Goal: Transaction & Acquisition: Purchase product/service

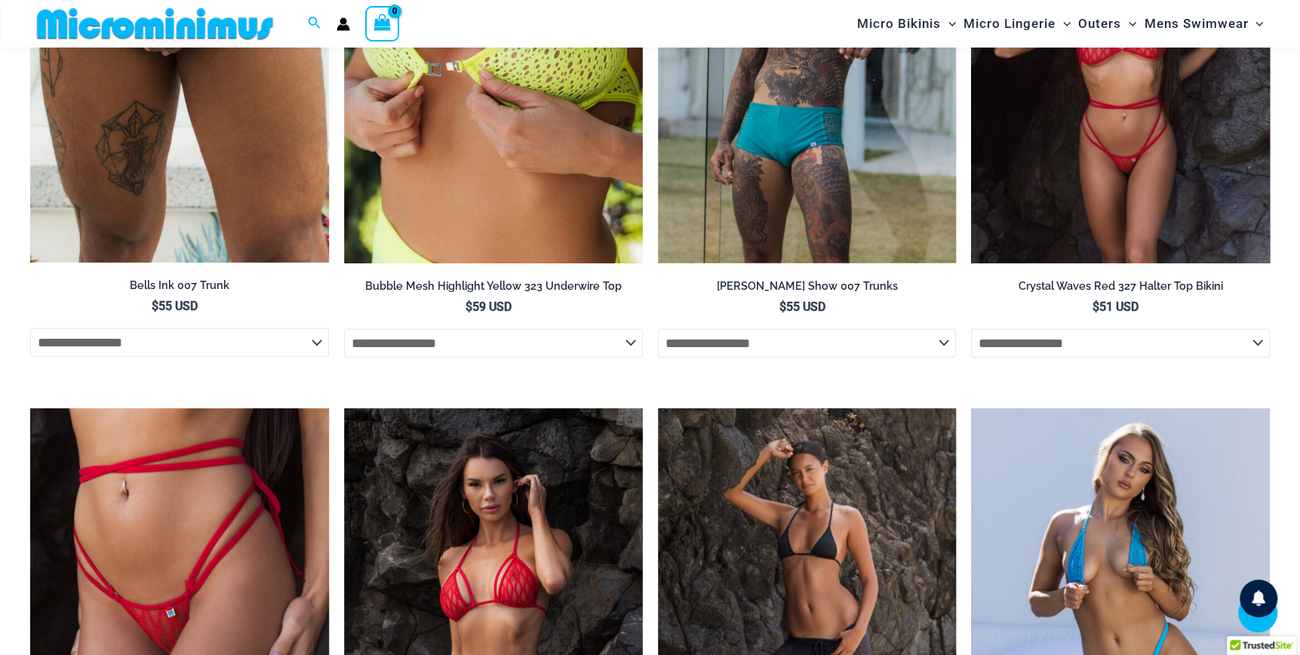
scroll to position [3503, 0]
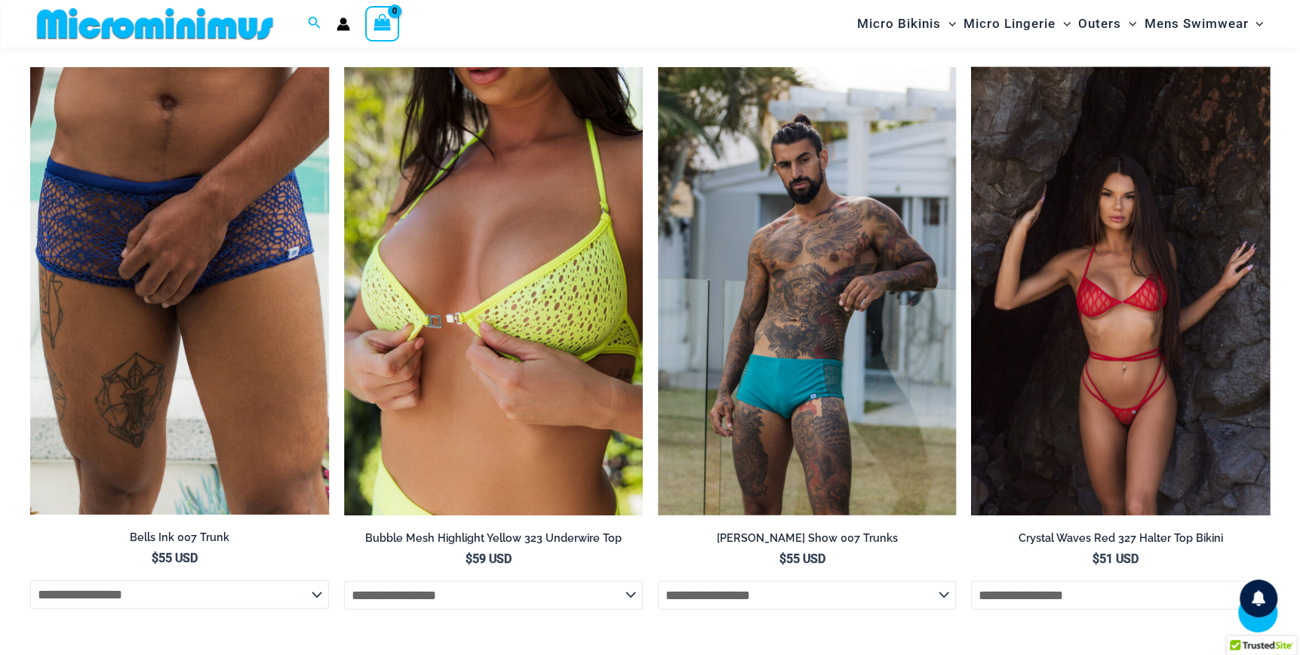
click at [1048, 398] on img at bounding box center [1120, 291] width 299 height 448
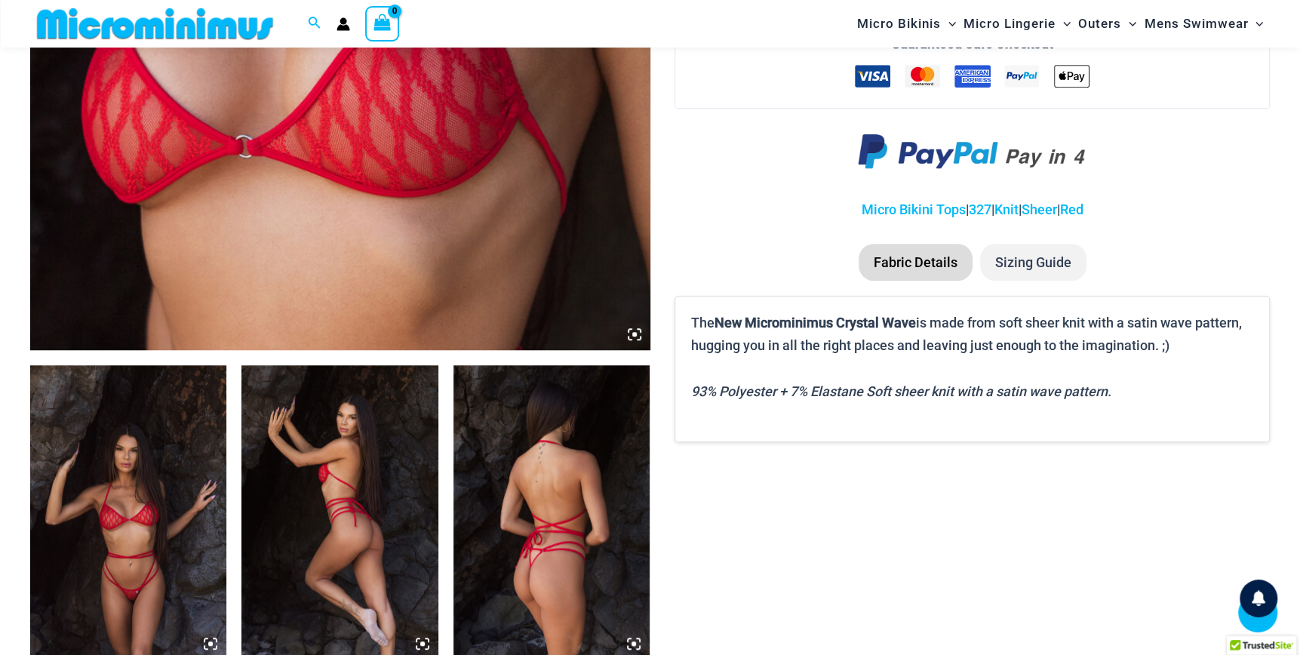
scroll to position [743, 0]
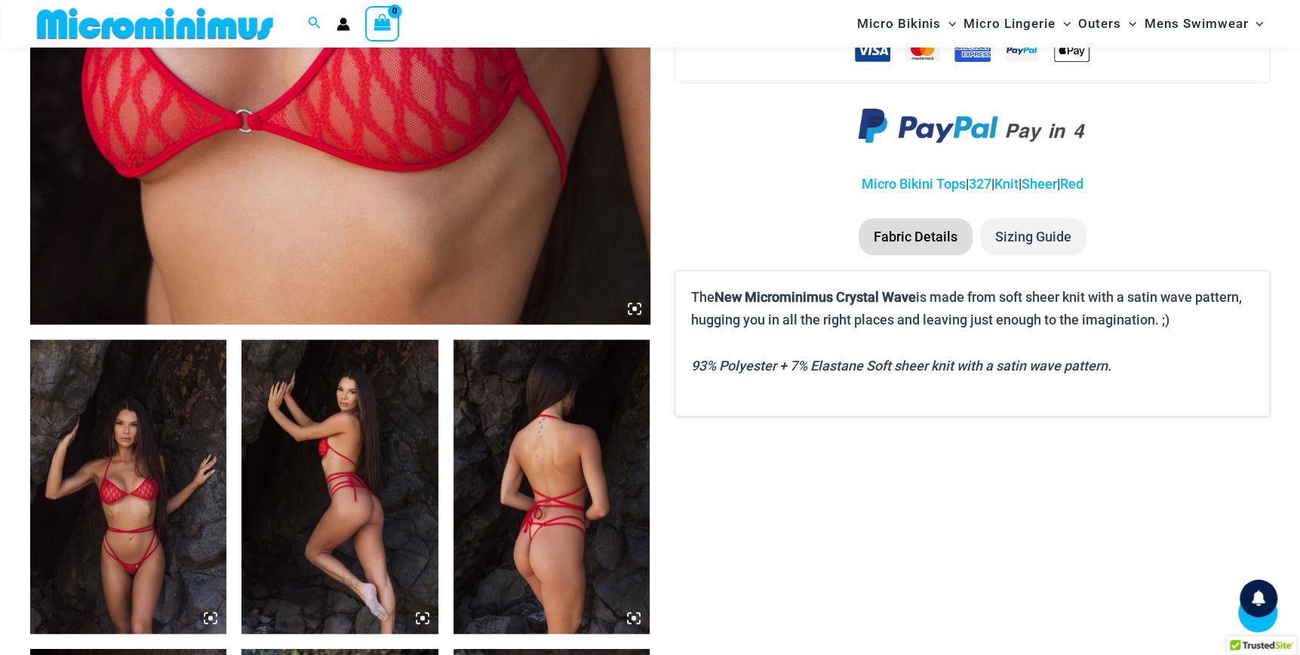
click at [118, 512] on img at bounding box center [128, 486] width 196 height 295
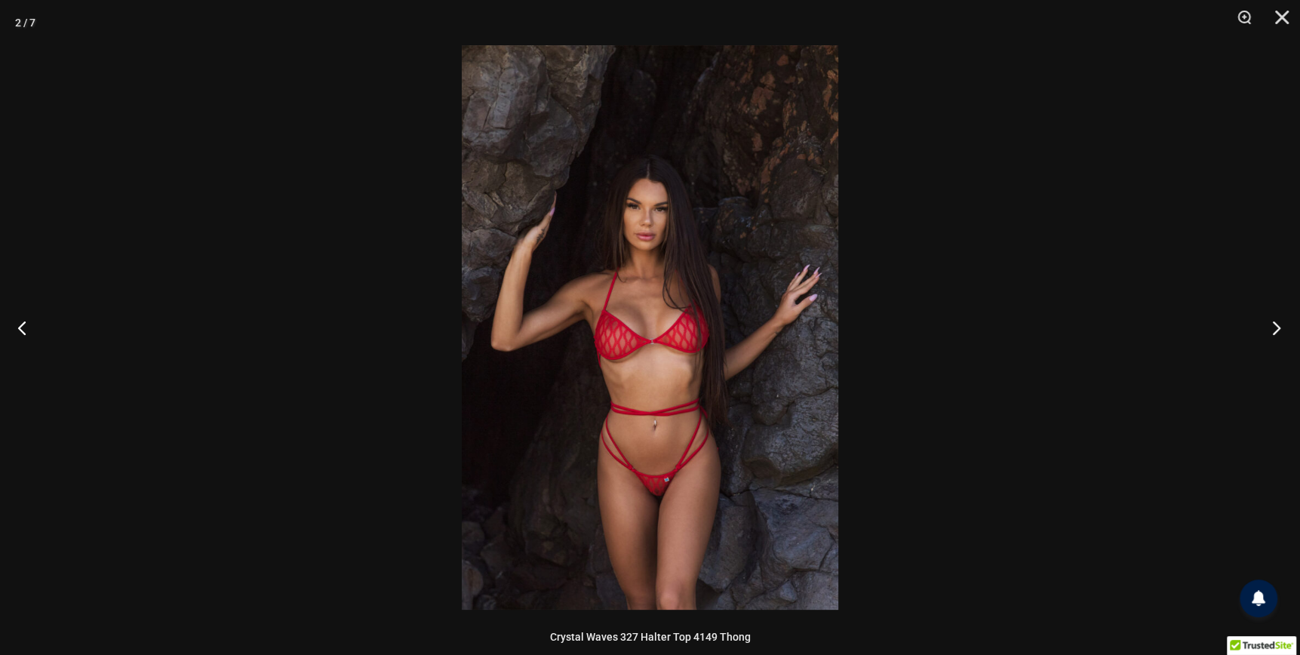
click at [1276, 328] on button "Next" at bounding box center [1271, 327] width 57 height 75
